Goal: Information Seeking & Learning: Learn about a topic

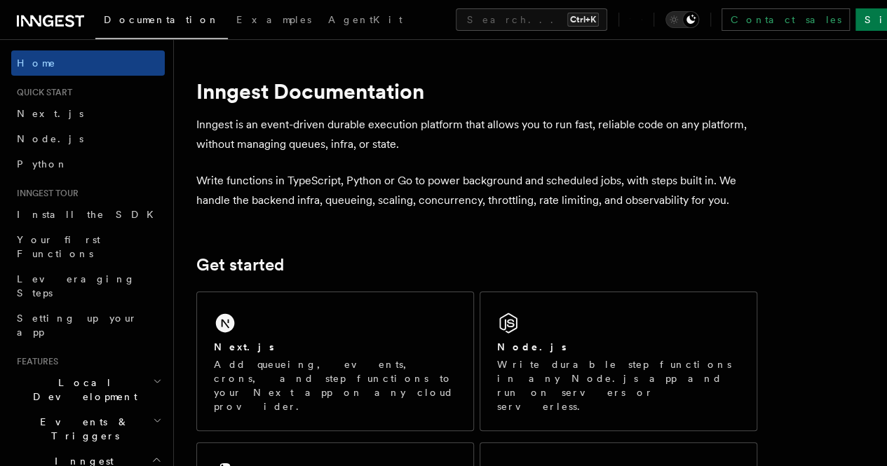
scroll to position [29, 0]
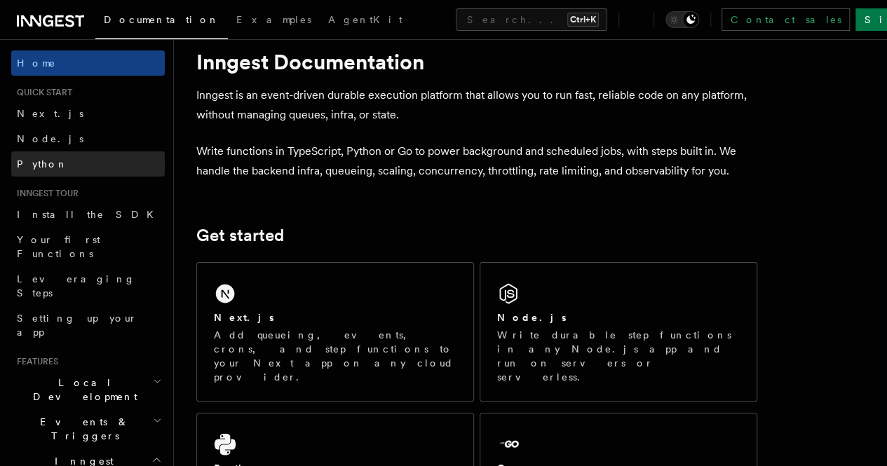
click at [121, 162] on link "Python" at bounding box center [88, 164] width 154 height 25
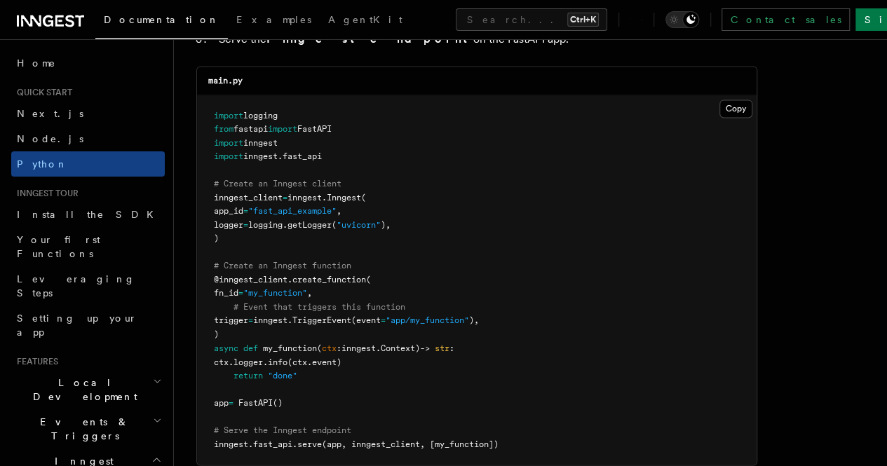
scroll to position [981, 0]
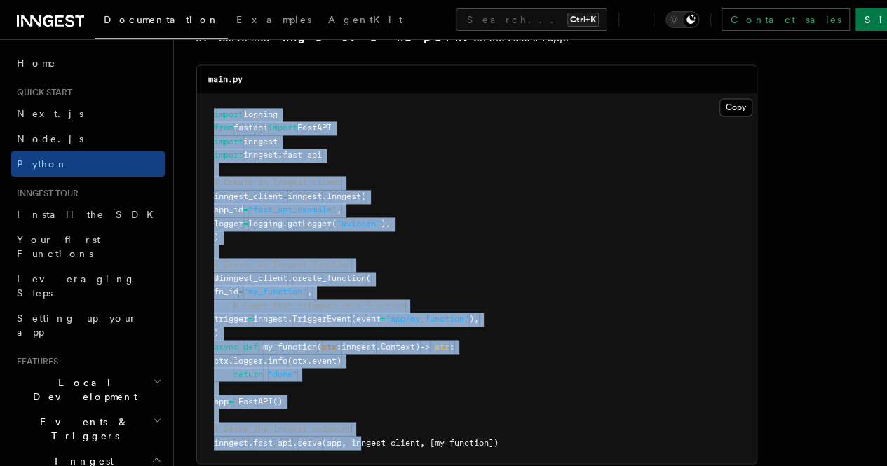
drag, startPoint x: 211, startPoint y: 114, endPoint x: 366, endPoint y: 436, distance: 356.7
click at [366, 436] on pre "import logging from fastapi import FastAPI import inngest import inngest . fast…" at bounding box center [477, 279] width 560 height 370
click at [366, 438] on span "(app, inngest_client, [my_function])" at bounding box center [410, 443] width 177 height 10
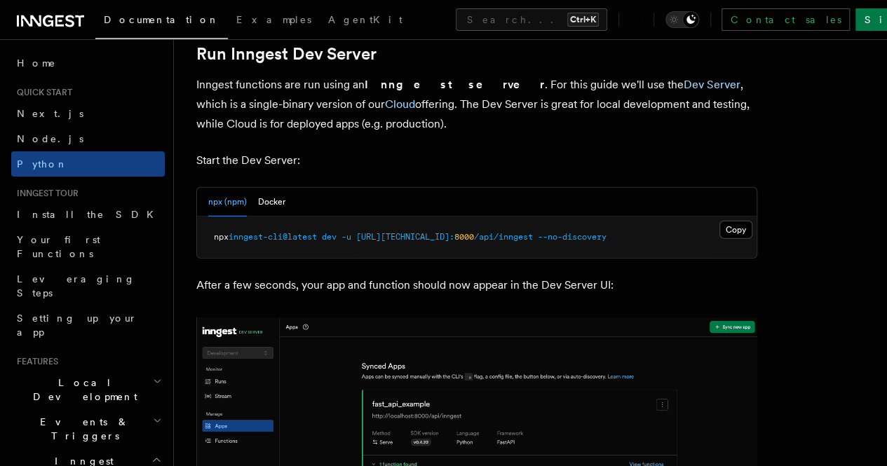
scroll to position [1591, 0]
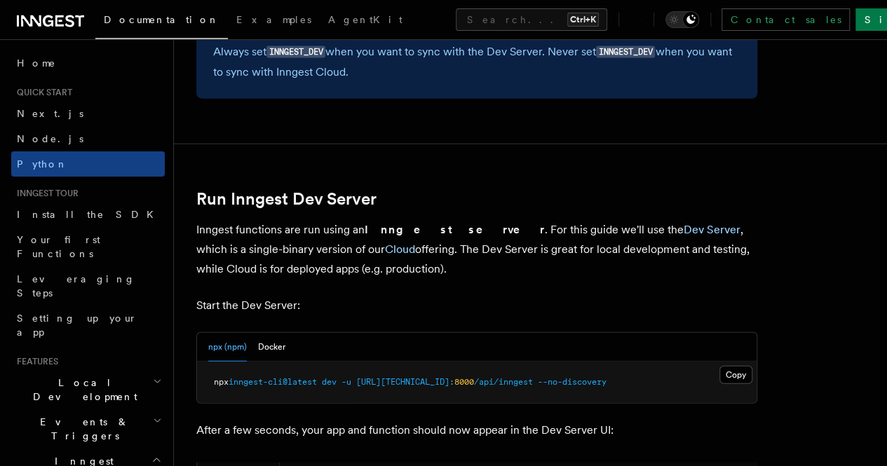
click at [41, 13] on icon at bounding box center [50, 21] width 67 height 17
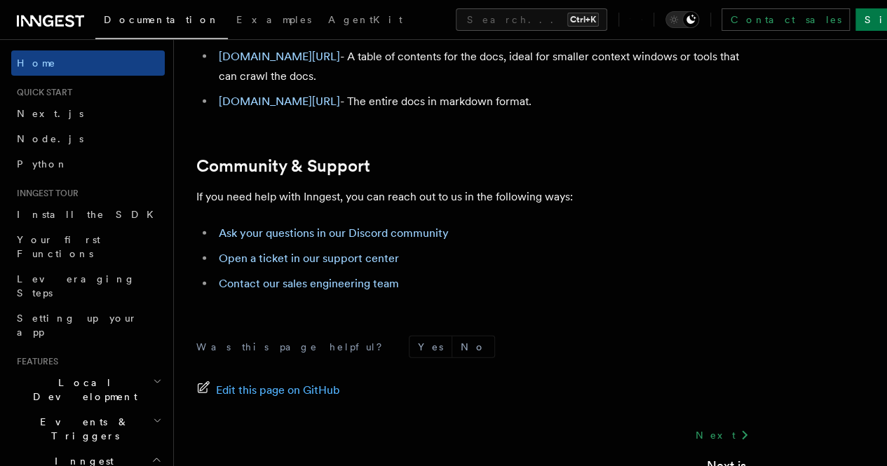
scroll to position [29, 0]
